Goal: Ask a question

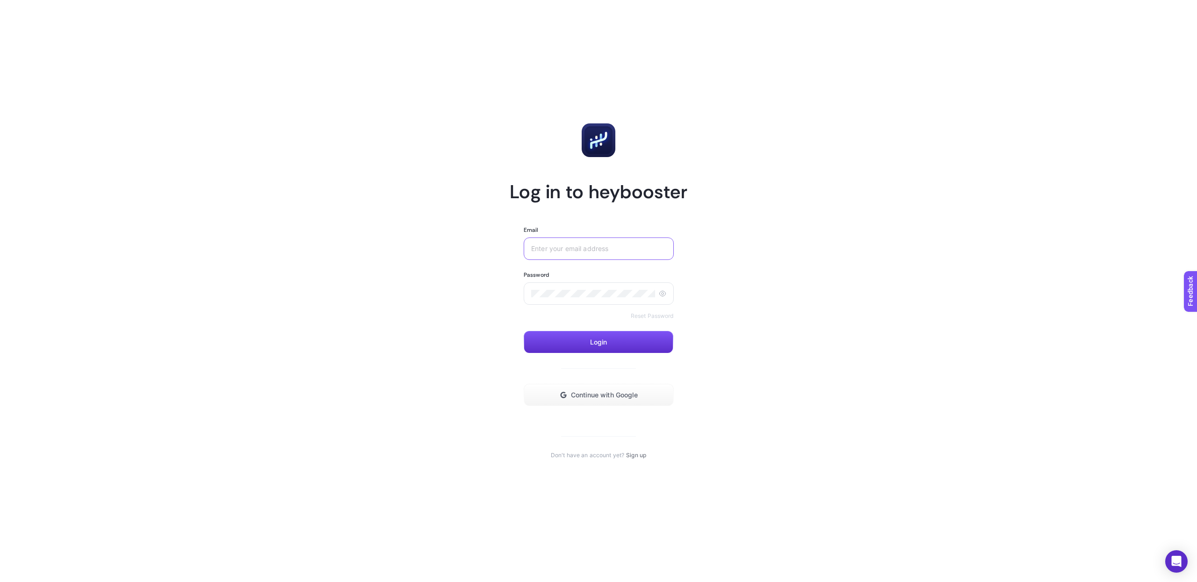
click at [578, 246] on input "Email" at bounding box center [598, 248] width 135 height 7
type input "[EMAIL_ADDRESS][DOMAIN_NAME]"
click at [549, 288] on div at bounding box center [599, 293] width 150 height 22
click at [620, 332] on button "Login" at bounding box center [599, 342] width 150 height 22
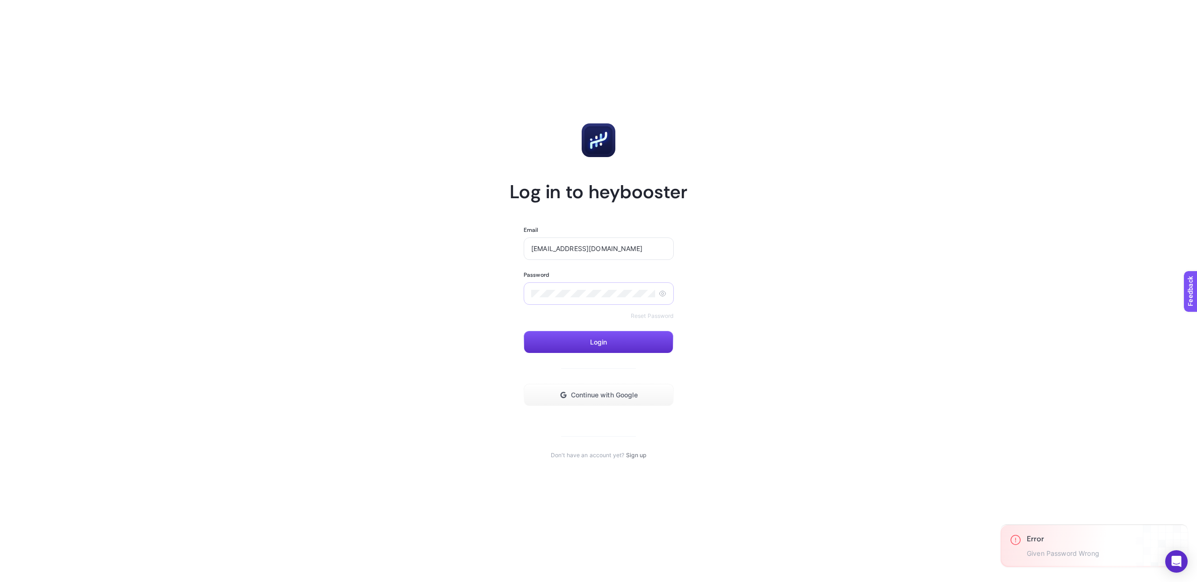
click at [555, 288] on div at bounding box center [599, 293] width 150 height 22
click at [572, 352] on button "Login" at bounding box center [599, 342] width 150 height 22
click at [592, 393] on span "Continue with Google" at bounding box center [604, 394] width 67 height 7
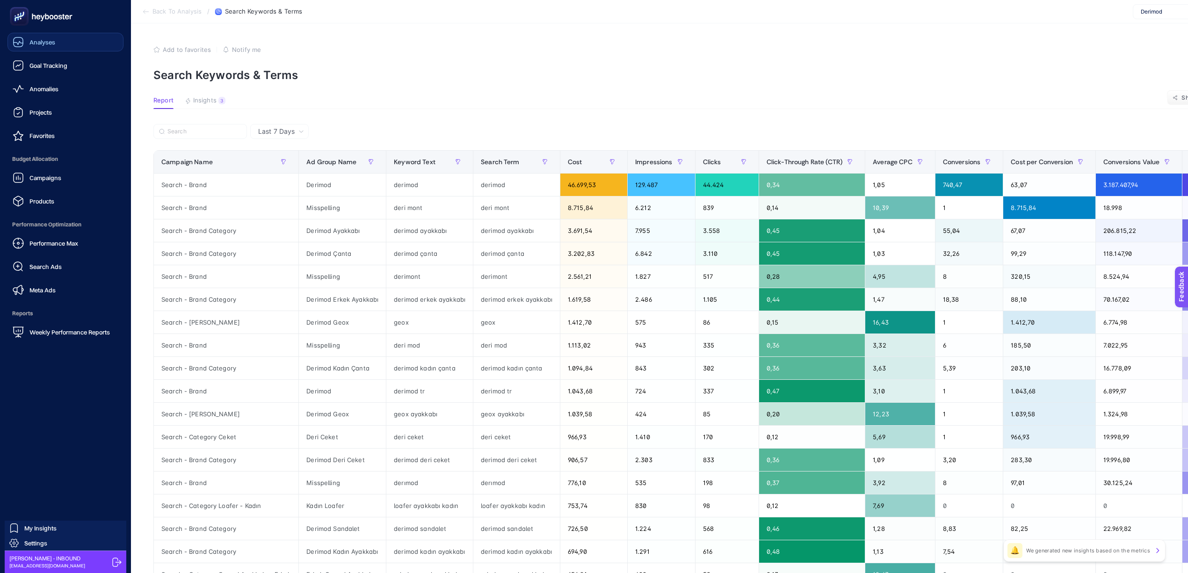
click at [61, 47] on link "Analyses" at bounding box center [65, 42] width 116 height 19
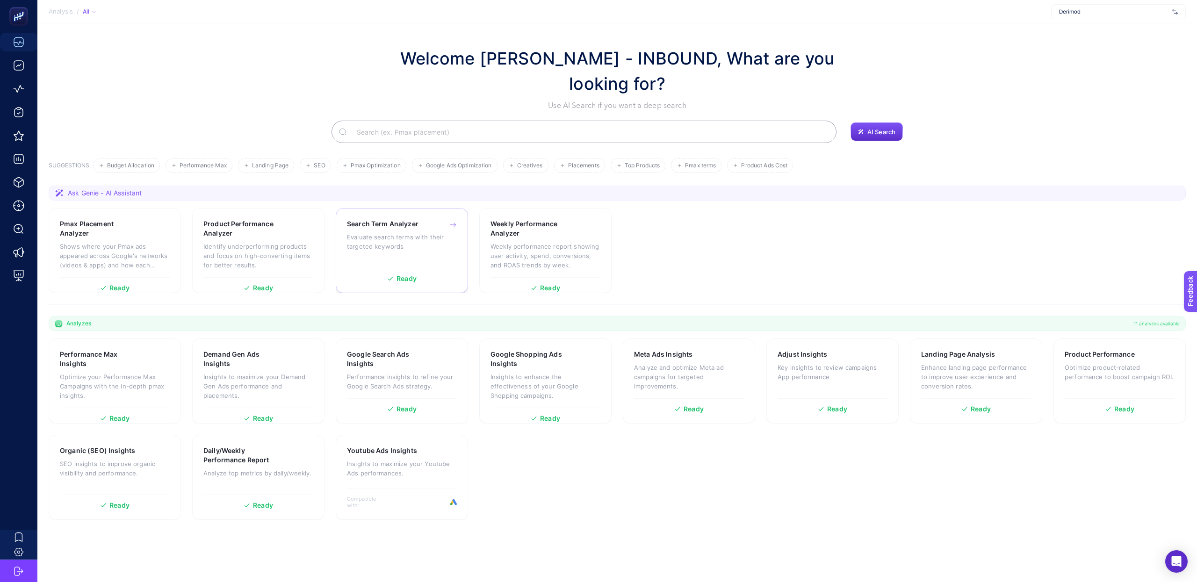
click at [419, 243] on p "Evaluate search terms with their targeted keywords" at bounding box center [402, 241] width 110 height 19
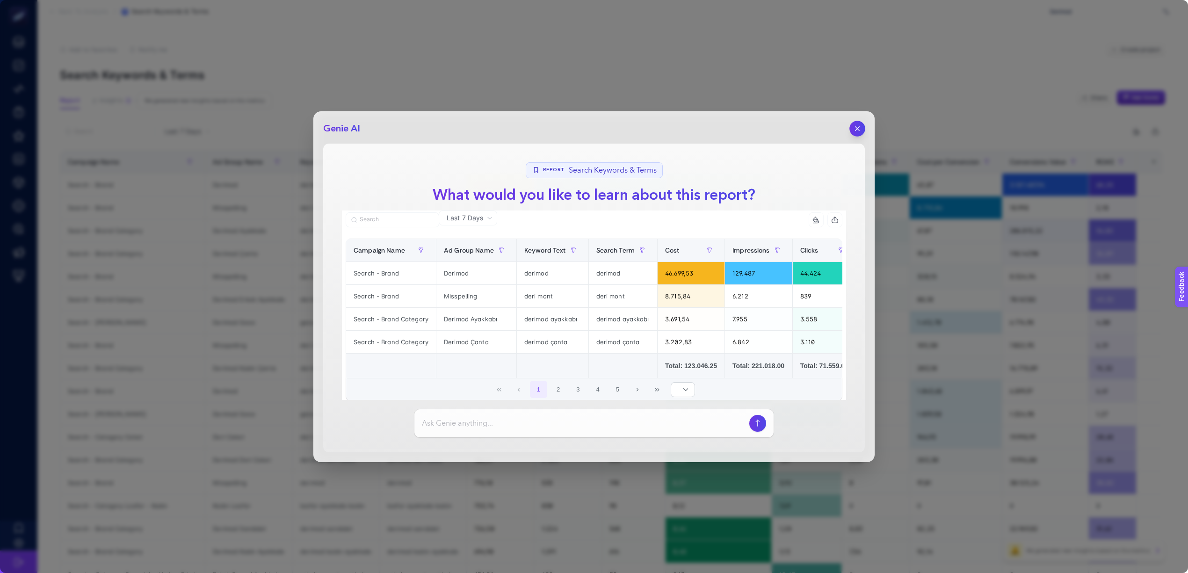
click at [855, 130] on icon "button" at bounding box center [857, 128] width 4 height 4
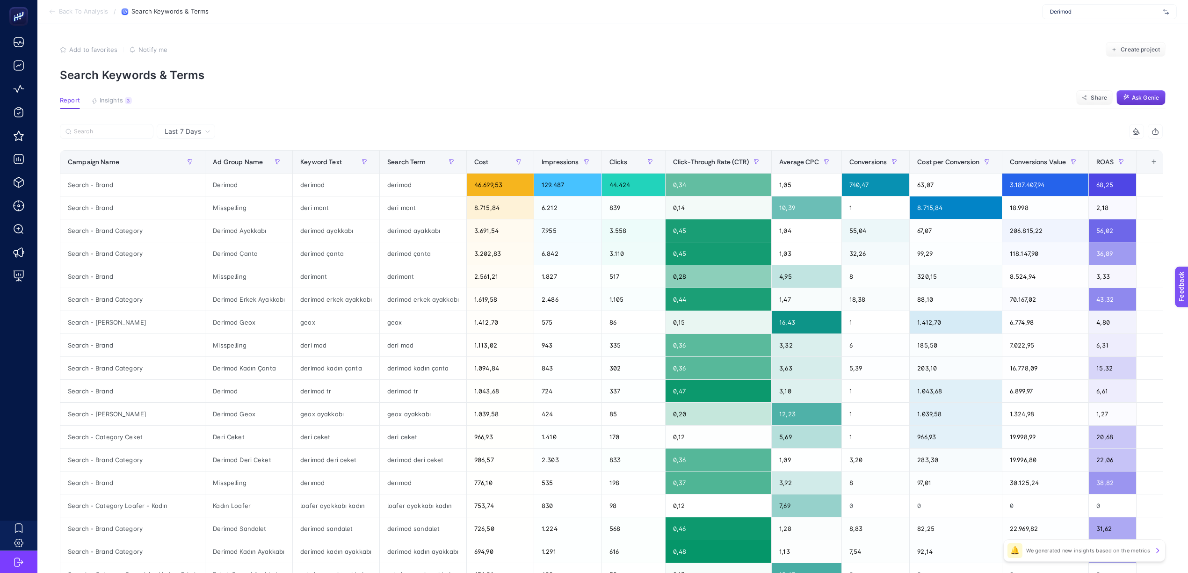
click at [1157, 98] on span "Ask Genie" at bounding box center [1145, 97] width 27 height 7
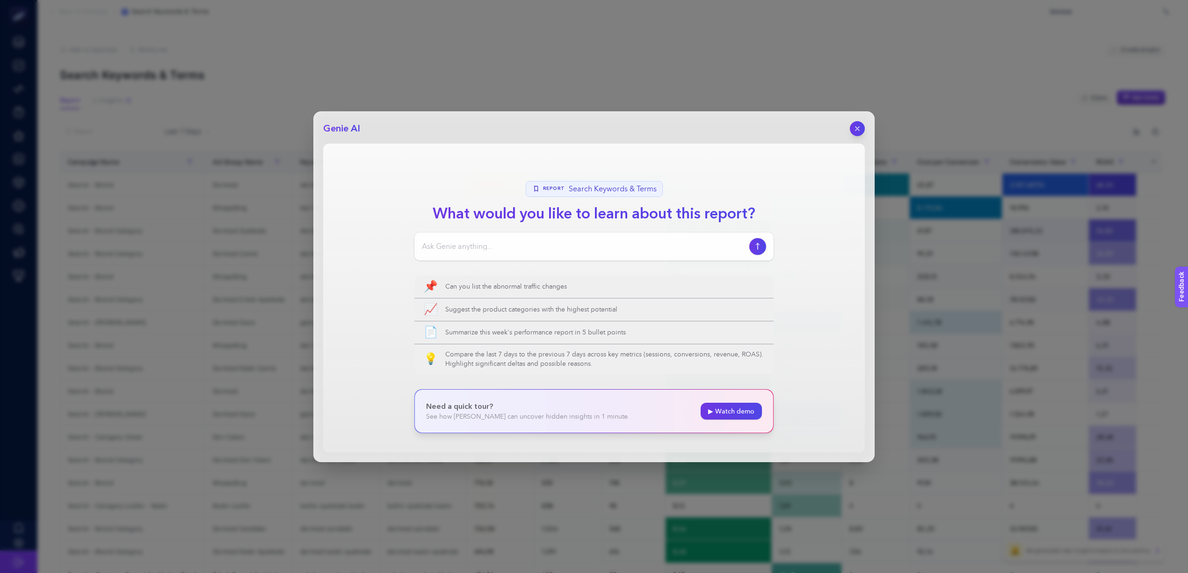
click at [496, 251] on input at bounding box center [584, 246] width 324 height 11
paste input "Search - Category Çanta&Aksesuar Max"
click at [697, 253] on div "Selam, Search - Category Çanta&Aksesuar Max bu kamapnyada hedeflediğim anahtar …" at bounding box center [593, 246] width 359 height 28
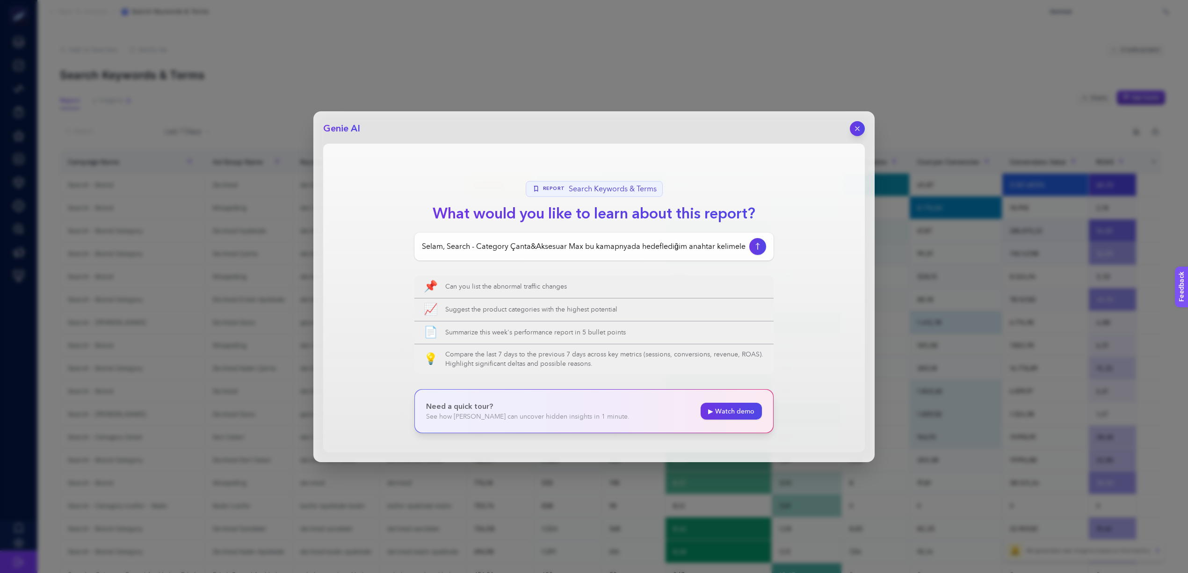
click at [723, 248] on input "Selam, Search - Category Çanta&Aksesuar Max bu kamapnyada hedeflediğim anahtar …" at bounding box center [584, 246] width 324 height 11
click at [699, 248] on input "Selam, Search - Category Çanta&Aksesuar Max bu kamapnyada hedeflediğim anahtar …" at bounding box center [584, 246] width 324 height 11
drag, startPoint x: 710, startPoint y: 247, endPoint x: 760, endPoint y: 248, distance: 50.0
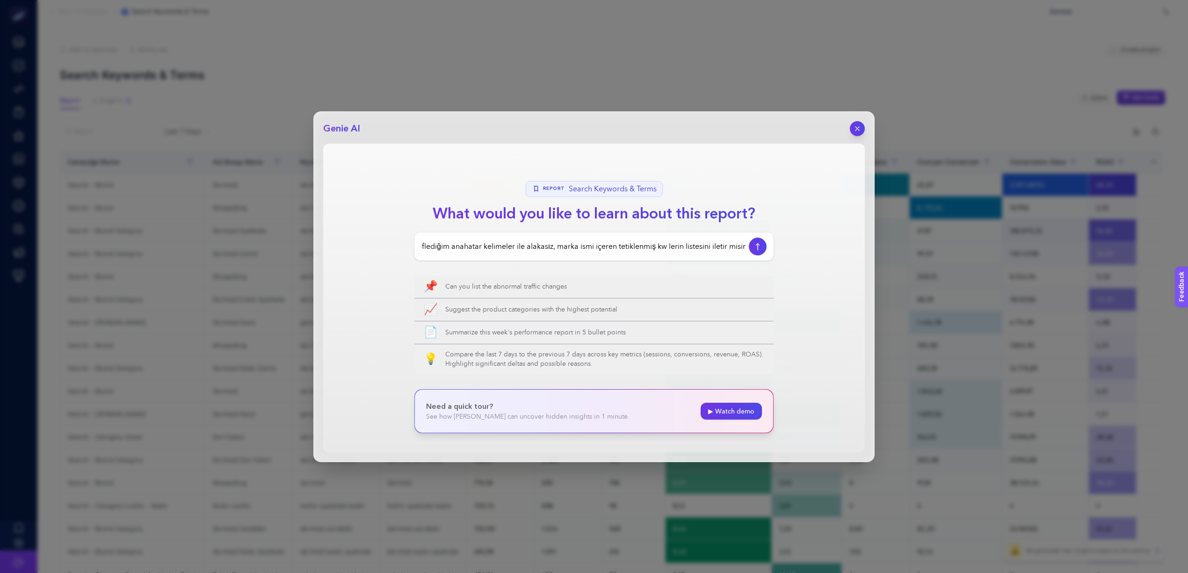
click at [760, 248] on div "Selam, Search - Category Çanta&Aksesuar Max bu kamapnyada hedeflediğim anahtar …" at bounding box center [593, 246] width 359 height 28
type input "Selam, Search - Category Çanta&Aksesuar Max bu kamapnyada hedeflediğim anahtar …"
click at [760, 249] on icon "button" at bounding box center [758, 246] width 10 height 7
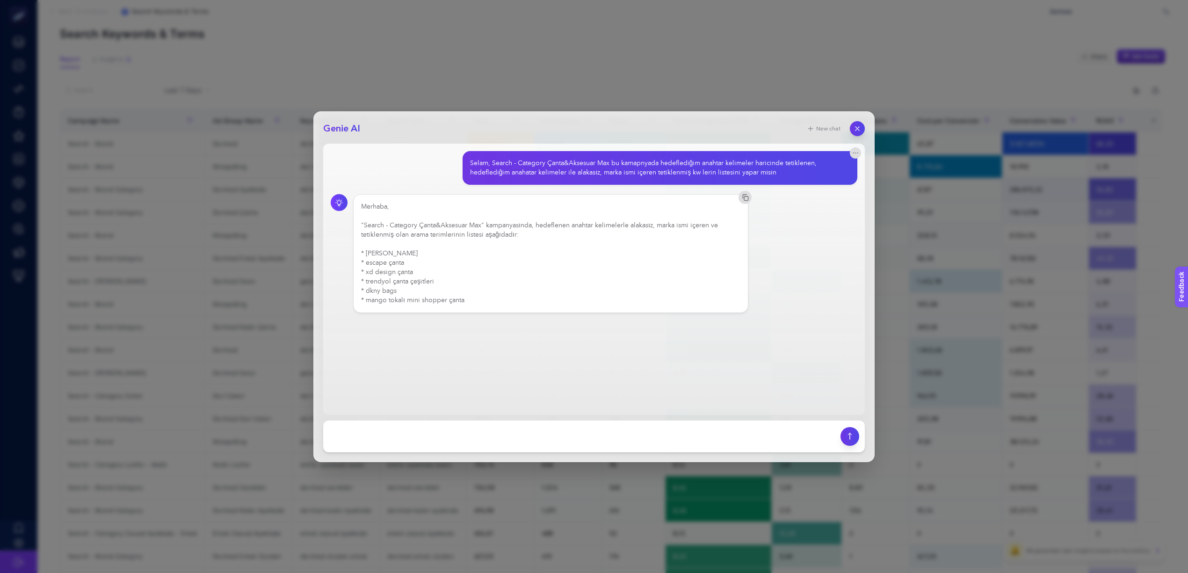
scroll to position [0, 7]
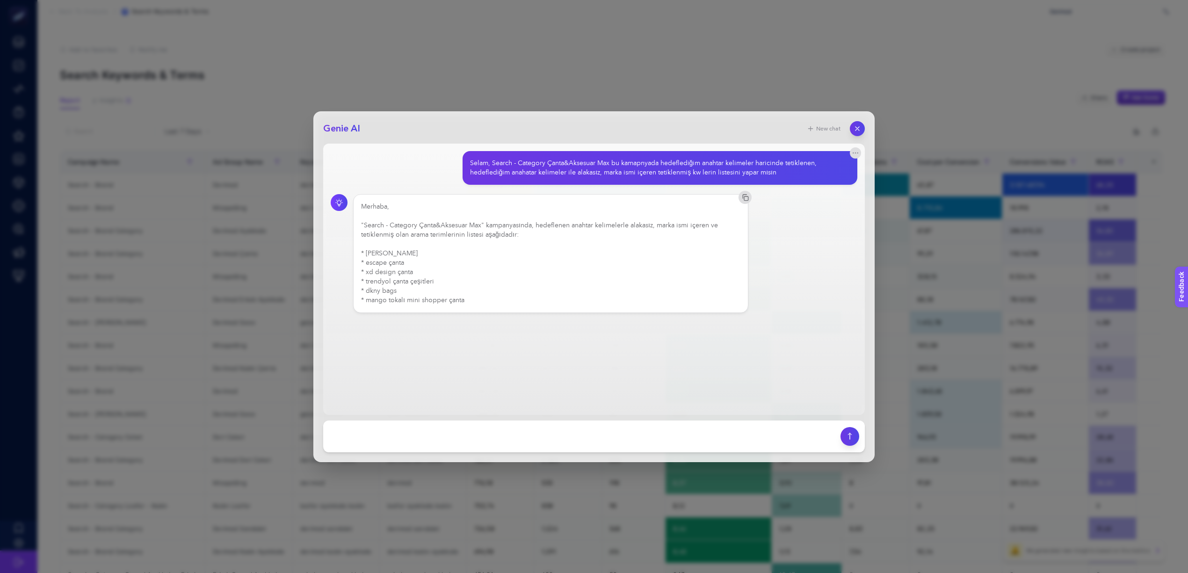
click at [431, 296] on div "Merhaba, "Search - Category Çanta&Aksesuar Max" kampanyasında, hedeflenen anaht…" at bounding box center [550, 253] width 379 height 103
click at [409, 278] on div "Merhaba, "Search - Category Çanta&Aksesuar Max" kampanyasında, hedeflenen anaht…" at bounding box center [550, 253] width 379 height 103
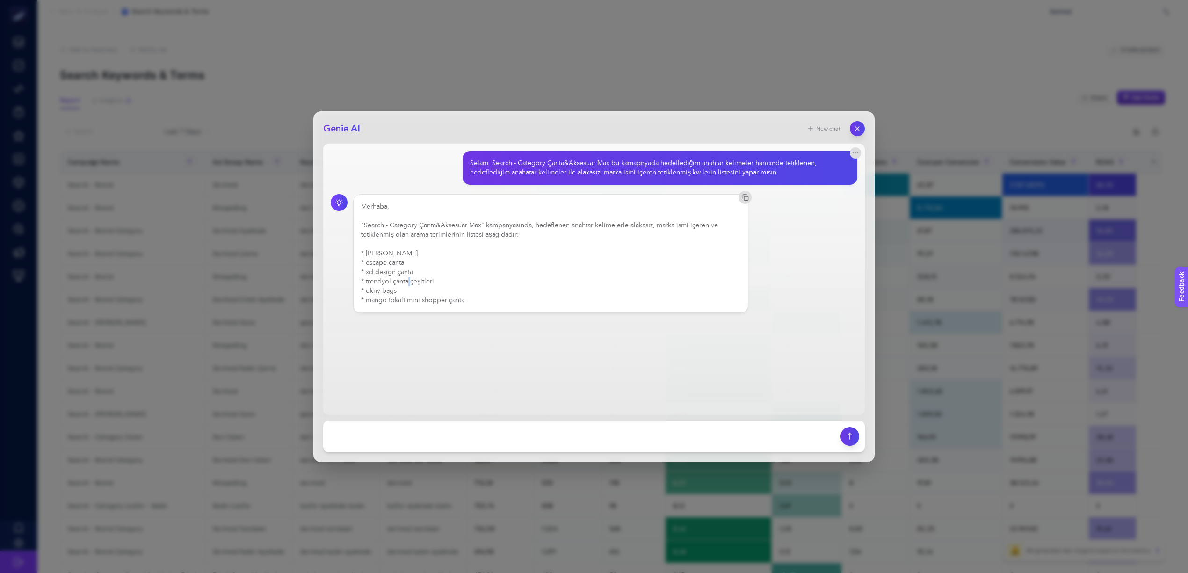
click at [409, 278] on div "Merhaba, "Search - Category Çanta&Aksesuar Max" kampanyasında, hedeflenen anaht…" at bounding box center [550, 253] width 379 height 103
click at [458, 422] on footer at bounding box center [593, 436] width 541 height 32
click at [457, 437] on textarea at bounding box center [582, 436] width 506 height 21
type textarea "Bunu son 30 gün için yapar mısın"
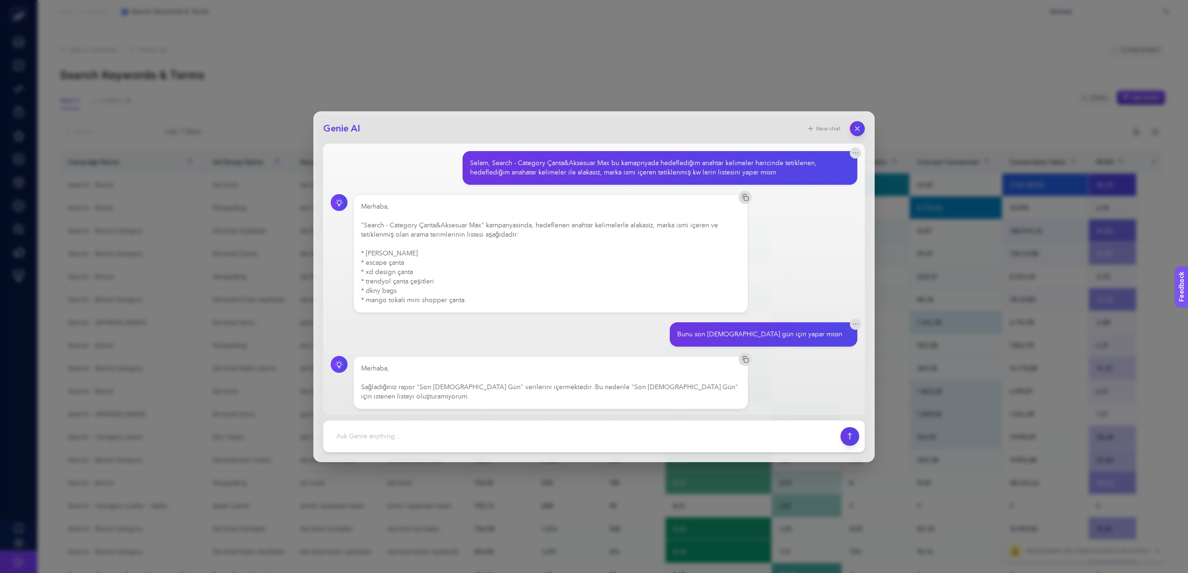
click at [569, 388] on div "Merhaba, Sağladığınız rapor "Son 7 Gün" verilerini içermektedir. Bu nedenle "So…" at bounding box center [550, 382] width 379 height 37
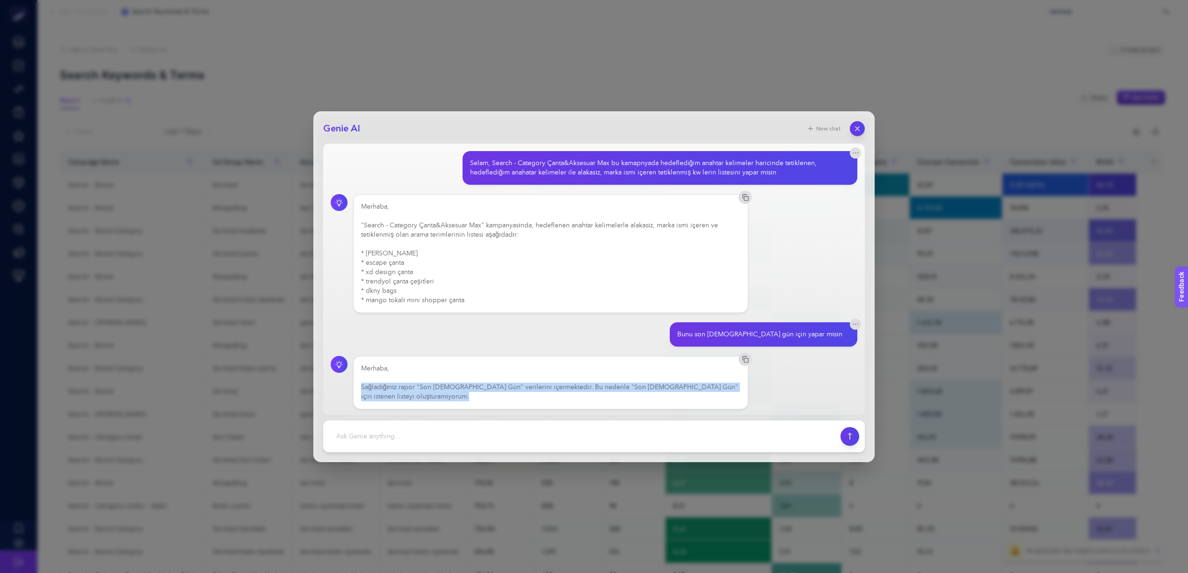
click at [569, 388] on div "Merhaba, Sağladığınız rapor "Son 7 Gün" verilerini içermektedir. Bu nedenle "So…" at bounding box center [550, 382] width 379 height 37
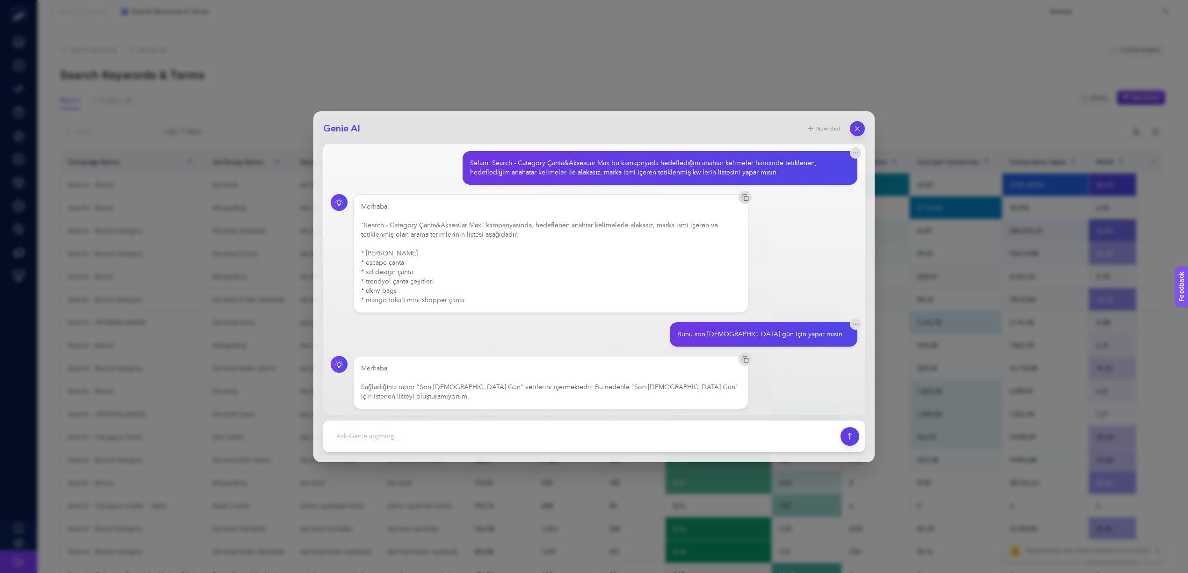
click at [409, 281] on div "Merhaba, "Search - Category Çanta&Aksesuar Max" kampanyasında, hedeflenen anaht…" at bounding box center [550, 253] width 379 height 103
click at [428, 299] on div "Merhaba, "Search - Category Çanta&Aksesuar Max" kampanyasında, hedeflenen anaht…" at bounding box center [550, 253] width 379 height 103
drag, startPoint x: 466, startPoint y: 302, endPoint x: 353, endPoint y: 247, distance: 124.8
click at [353, 247] on div "Merhaba, "Search - Category Çanta&Aksesuar Max" kampanyasında, hedeflenen anaht…" at bounding box center [550, 253] width 395 height 119
drag, startPoint x: 420, startPoint y: 265, endPoint x: 373, endPoint y: 253, distance: 48.6
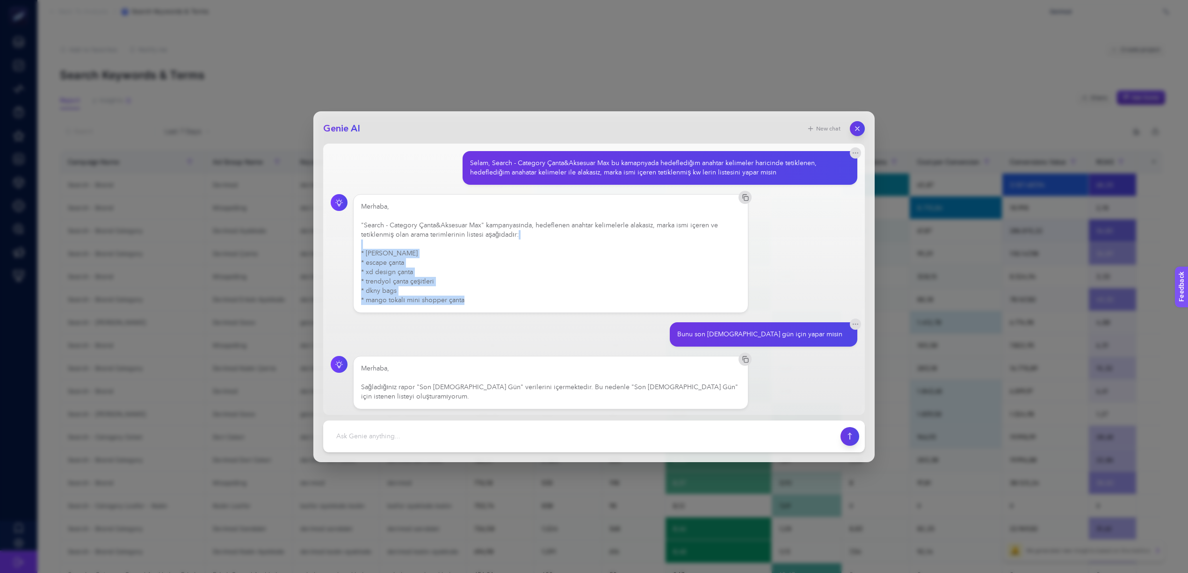
click at [420, 265] on div "Merhaba, "Search - Category Çanta&Aksesuar Max" kampanyasında, hedeflenen anaht…" at bounding box center [550, 253] width 379 height 103
drag, startPoint x: 476, startPoint y: 298, endPoint x: 360, endPoint y: 250, distance: 126.4
click at [360, 250] on div "Merhaba, "Search - Category Çanta&Aksesuar Max" kampanyasında, hedeflenen anaht…" at bounding box center [550, 253] width 395 height 119
copy div "* herschel * escape çanta * xd design çanta * trendyol çanta çeşitleri * dkny b…"
click at [528, 432] on textarea at bounding box center [582, 436] width 506 height 21
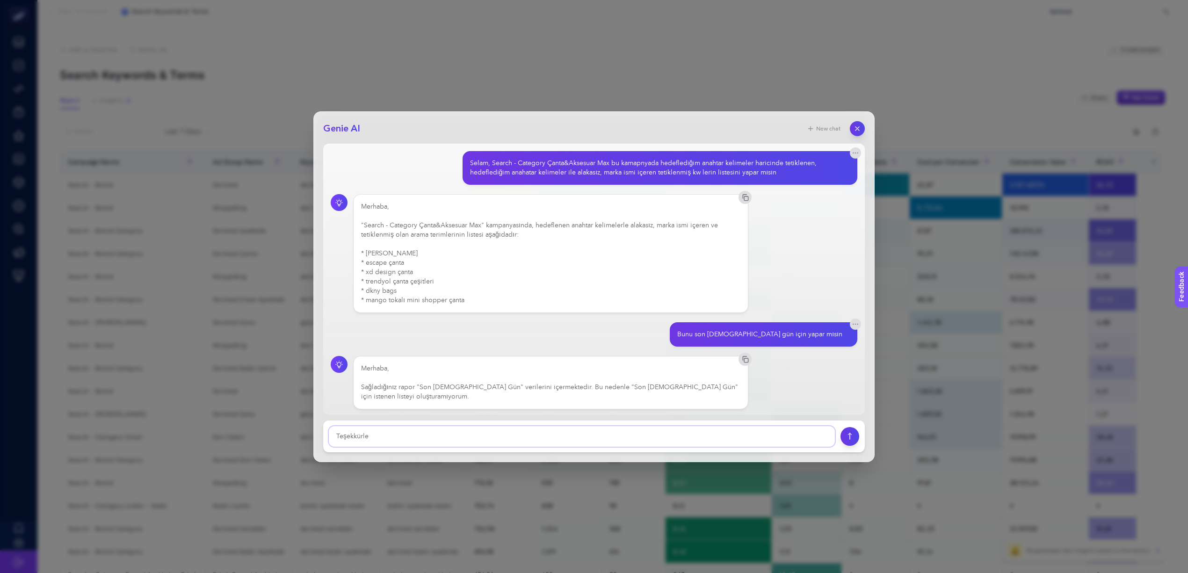
type textarea "Teşekkürler"
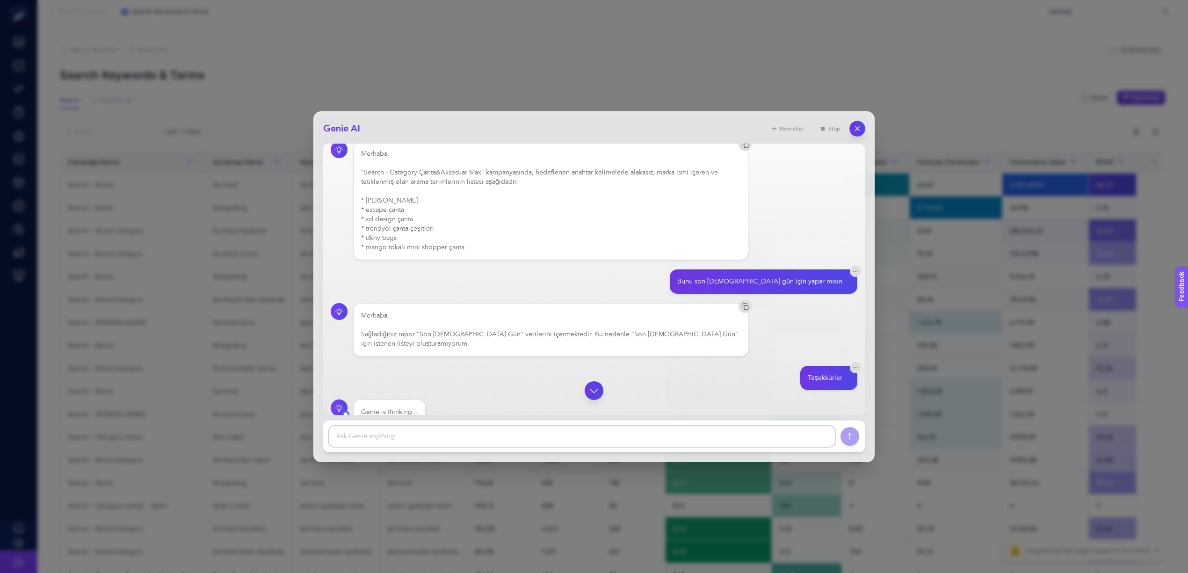
scroll to position [62, 0]
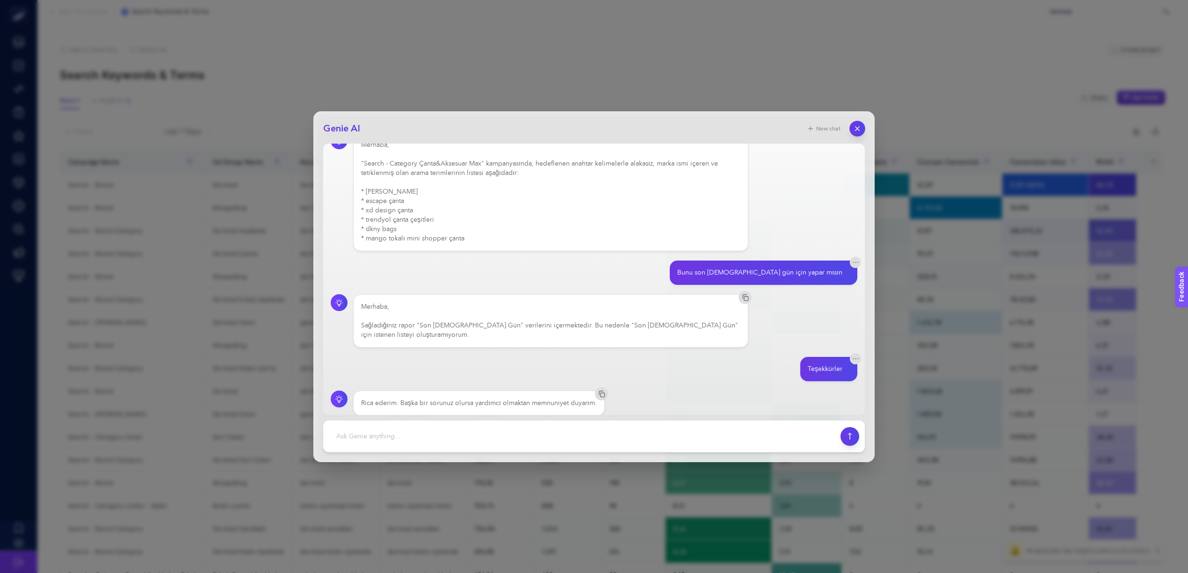
click at [859, 128] on icon "button" at bounding box center [857, 128] width 8 height 8
